Goal: Check status: Check status

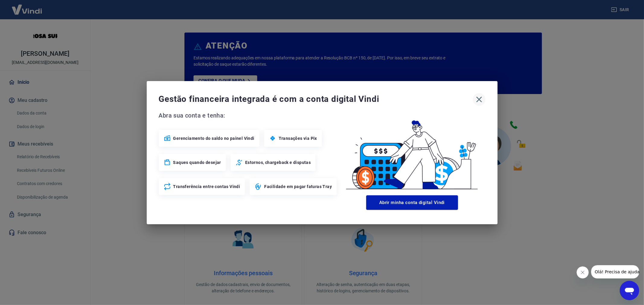
click at [477, 101] on icon "button" at bounding box center [479, 100] width 6 height 6
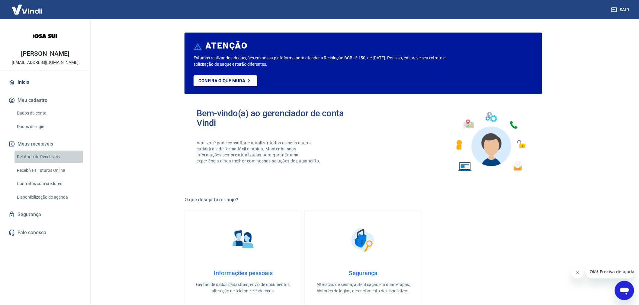
click at [40, 156] on link "Relatório de Recebíveis" at bounding box center [48, 157] width 69 height 12
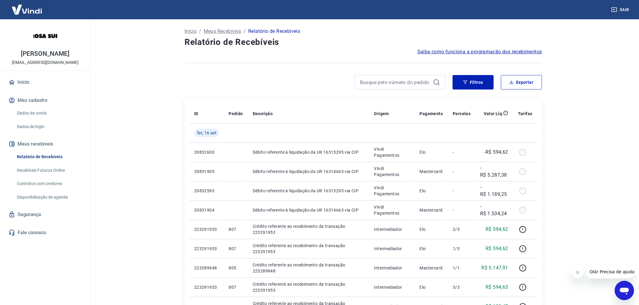
click at [40, 145] on button "Meus recebíveis" at bounding box center [45, 144] width 76 height 13
click at [39, 169] on link "Recebíveis Futuros Online" at bounding box center [48, 171] width 69 height 12
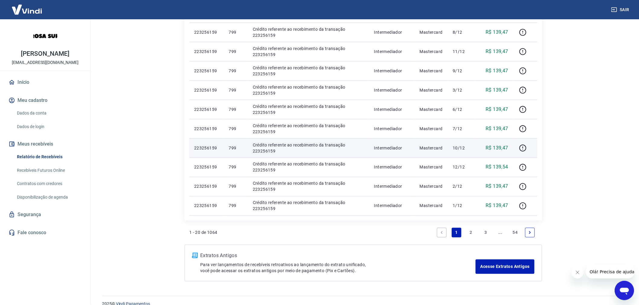
scroll to position [323, 0]
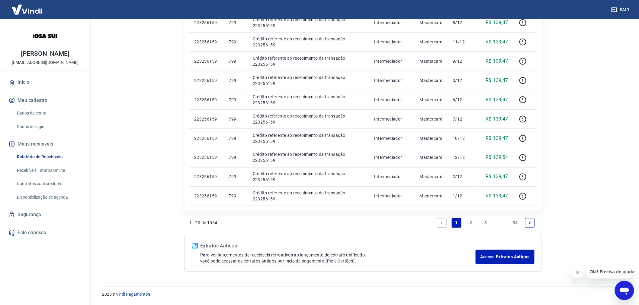
click at [472, 223] on link "2" at bounding box center [471, 224] width 10 height 10
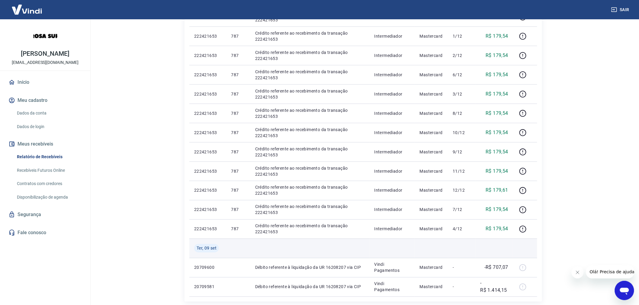
scroll to position [302, 0]
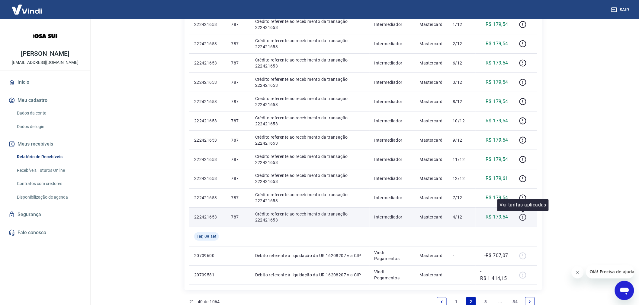
click at [523, 219] on icon "button" at bounding box center [523, 218] width 8 height 8
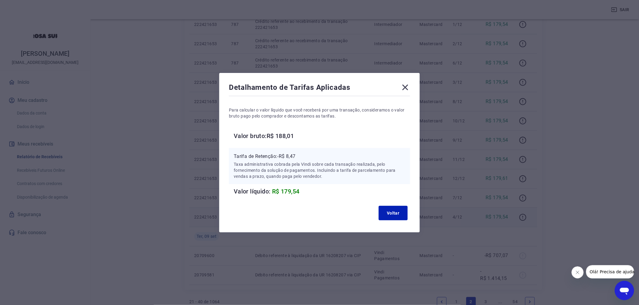
click at [405, 85] on icon at bounding box center [405, 88] width 10 height 10
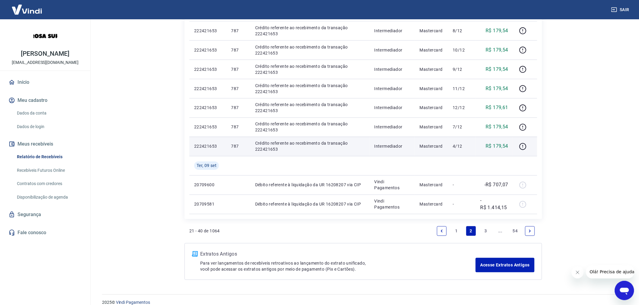
scroll to position [381, 0]
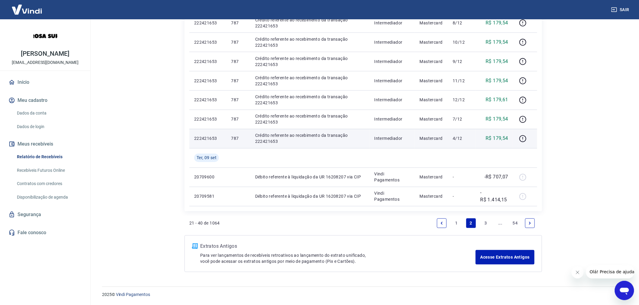
click at [484, 222] on link "3" at bounding box center [486, 224] width 10 height 10
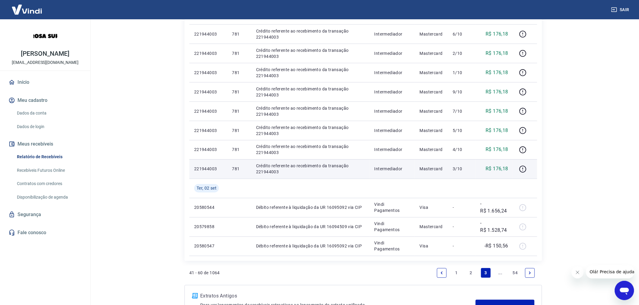
scroll to position [335, 0]
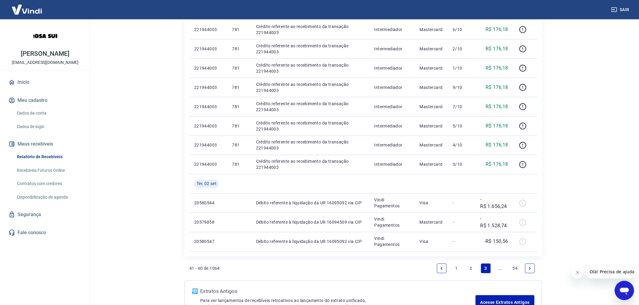
click at [528, 267] on icon "Next page" at bounding box center [530, 269] width 4 height 4
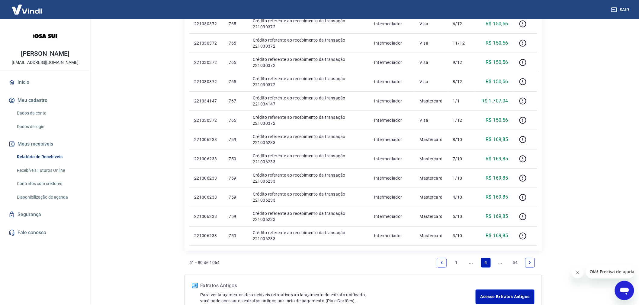
scroll to position [302, 0]
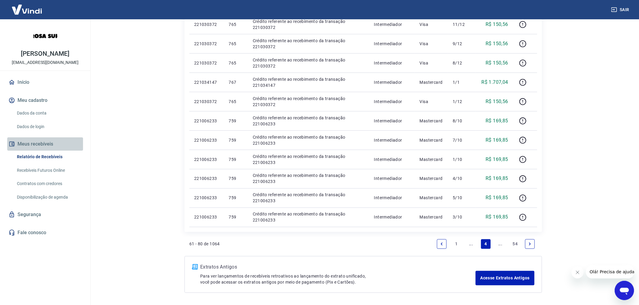
click at [44, 142] on button "Meus recebíveis" at bounding box center [45, 144] width 76 height 13
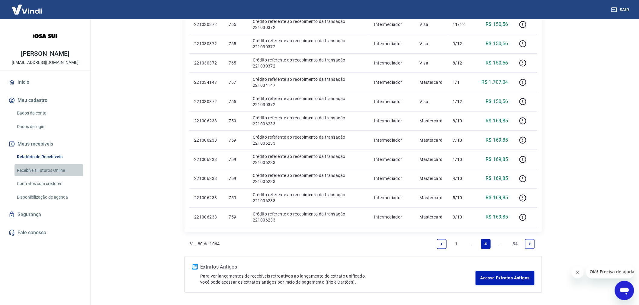
click at [52, 170] on link "Recebíveis Futuros Online" at bounding box center [48, 171] width 69 height 12
